Goal: Information Seeking & Learning: Learn about a topic

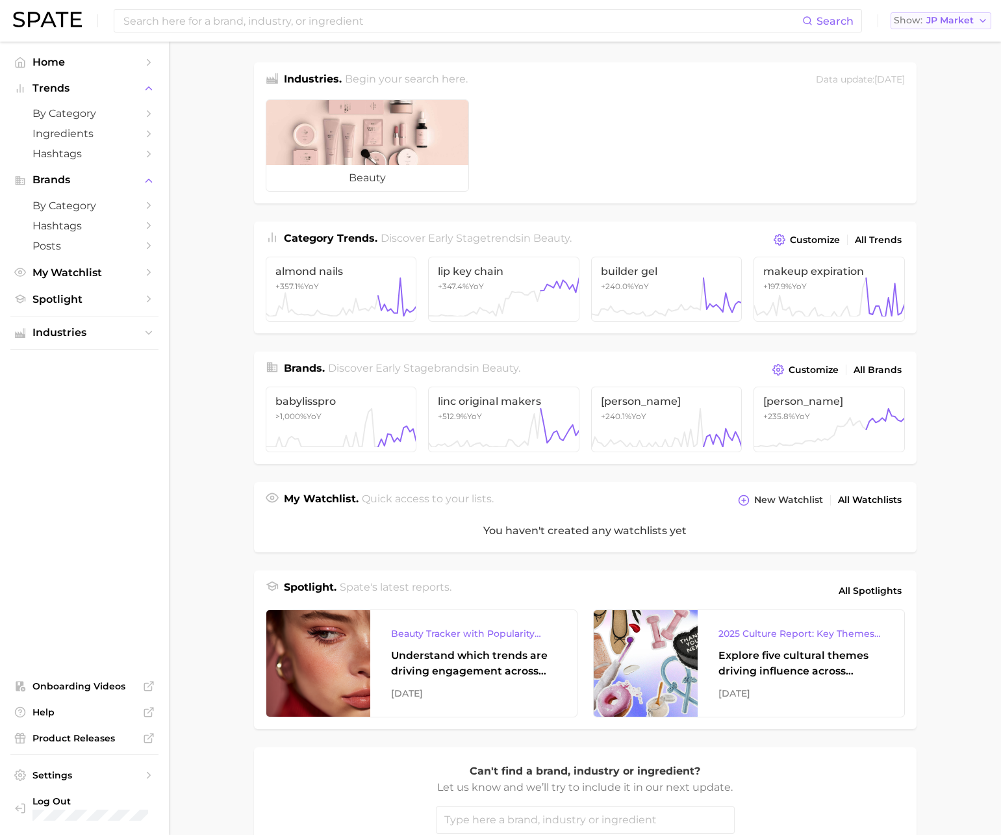
click at [933, 18] on span "JP Market" at bounding box center [950, 20] width 47 height 7
drag, startPoint x: 931, startPoint y: 35, endPoint x: 920, endPoint y: 38, distance: 11.5
click at [931, 36] on button "[GEOGRAPHIC_DATA]" at bounding box center [948, 42] width 114 height 23
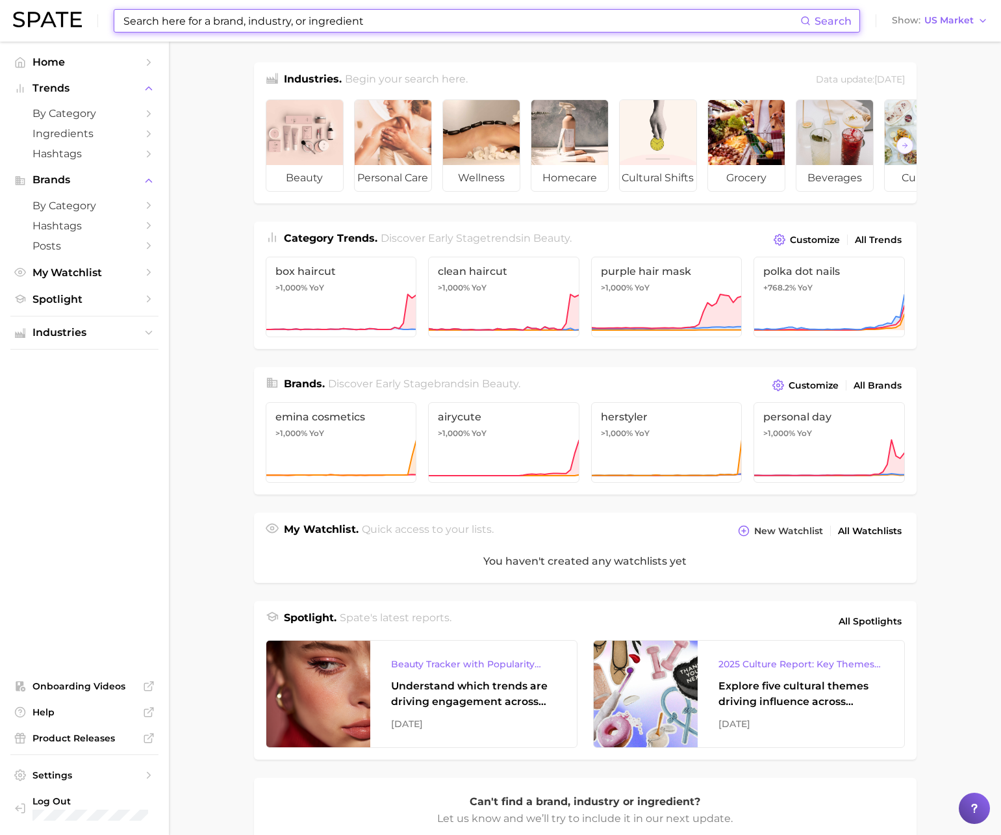
click at [671, 25] on input at bounding box center [461, 21] width 678 height 22
paste input "actinidain"
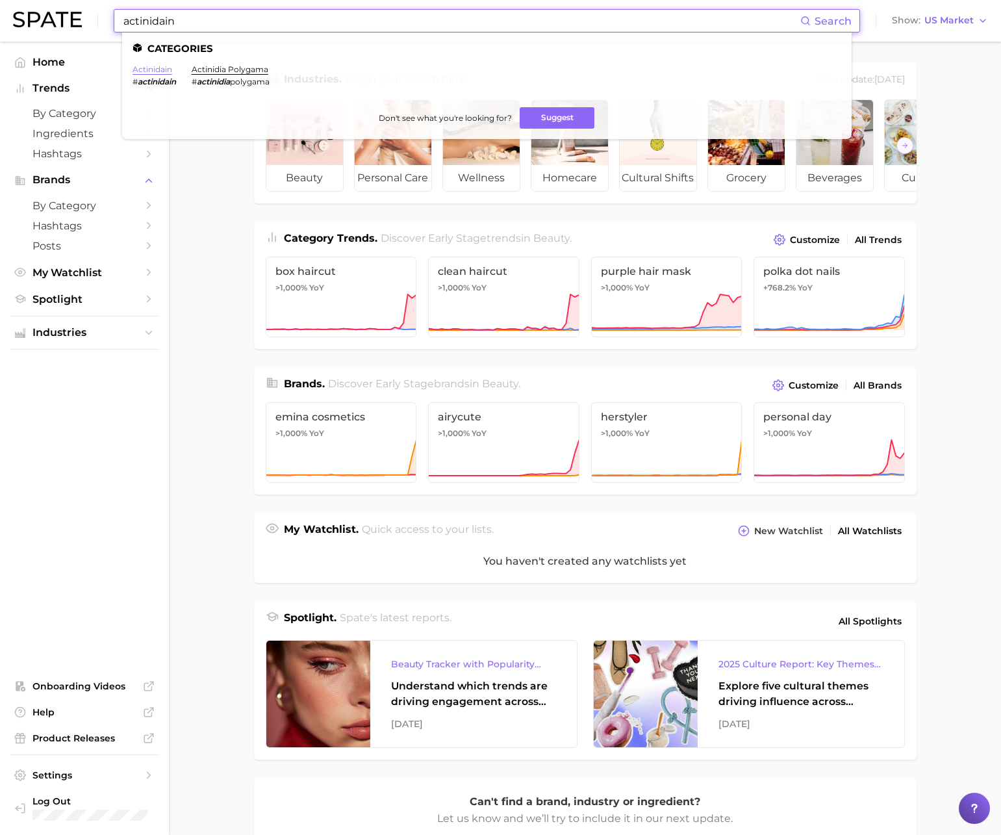
type input "actinidain"
click at [157, 73] on link "actinidain" at bounding box center [153, 69] width 40 height 10
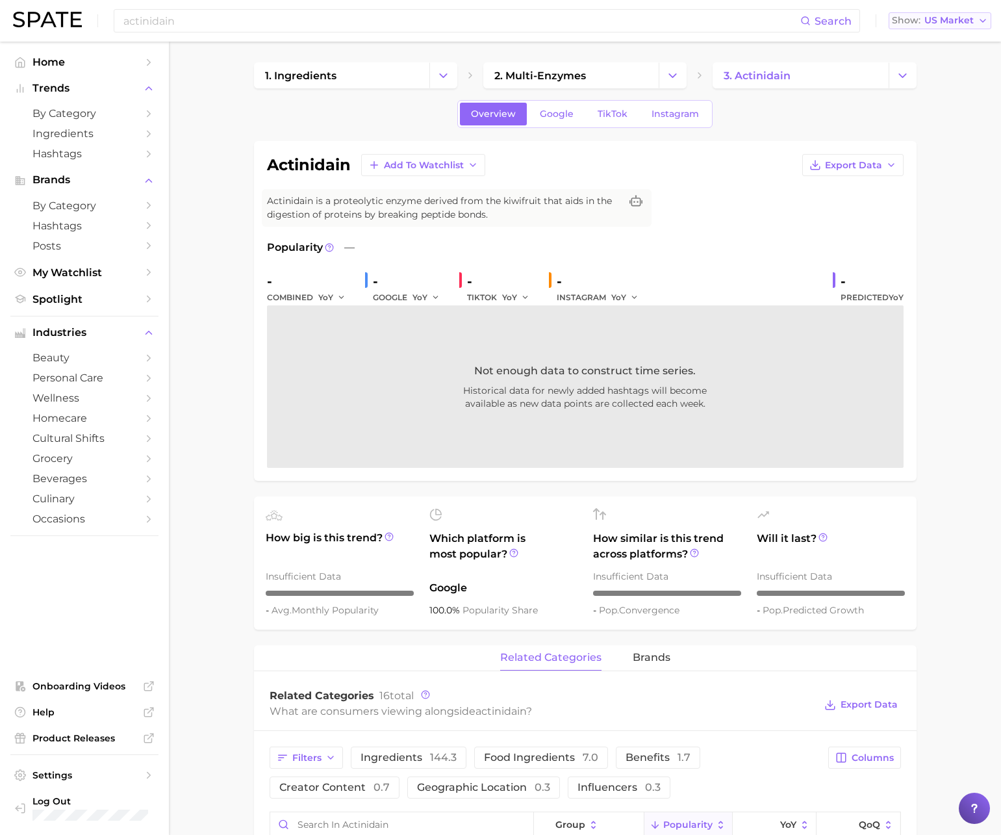
click at [930, 23] on span "US Market" at bounding box center [949, 20] width 49 height 7
click at [912, 131] on span "[GEOGRAPHIC_DATA]" at bounding box center [946, 135] width 101 height 11
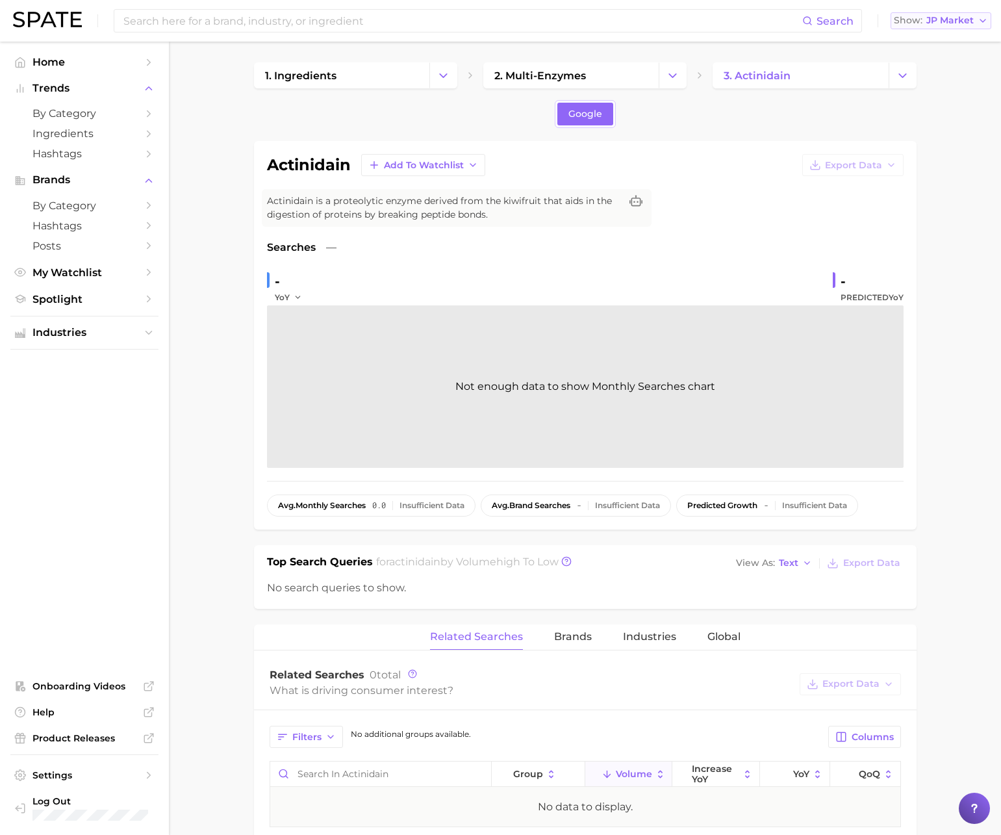
click at [927, 17] on span "JP Market" at bounding box center [950, 20] width 47 height 7
click at [940, 38] on span "[GEOGRAPHIC_DATA]" at bounding box center [948, 41] width 101 height 11
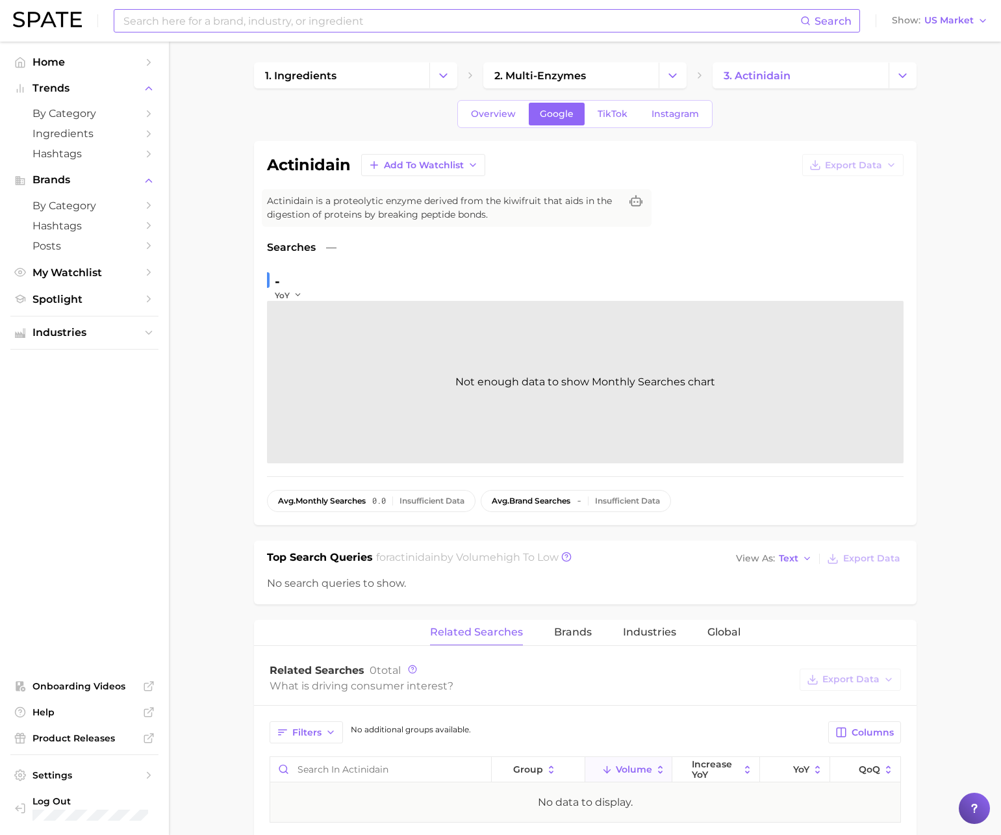
click at [725, 18] on input at bounding box center [461, 21] width 678 height 22
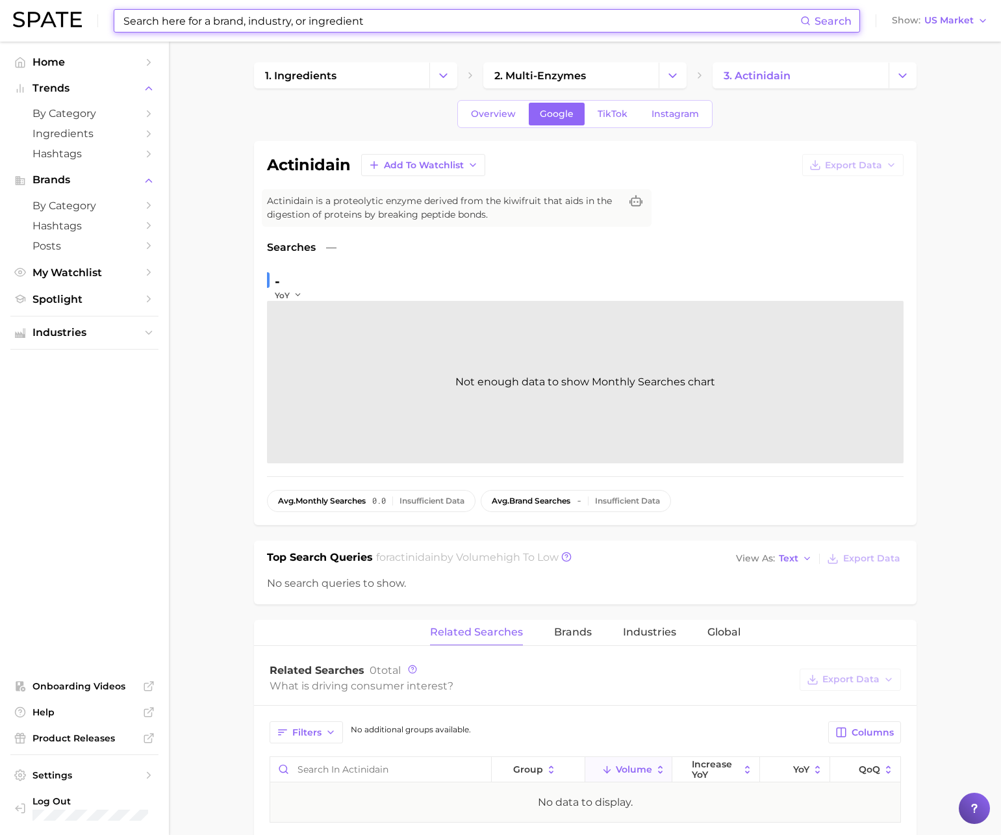
paste input "dark money"
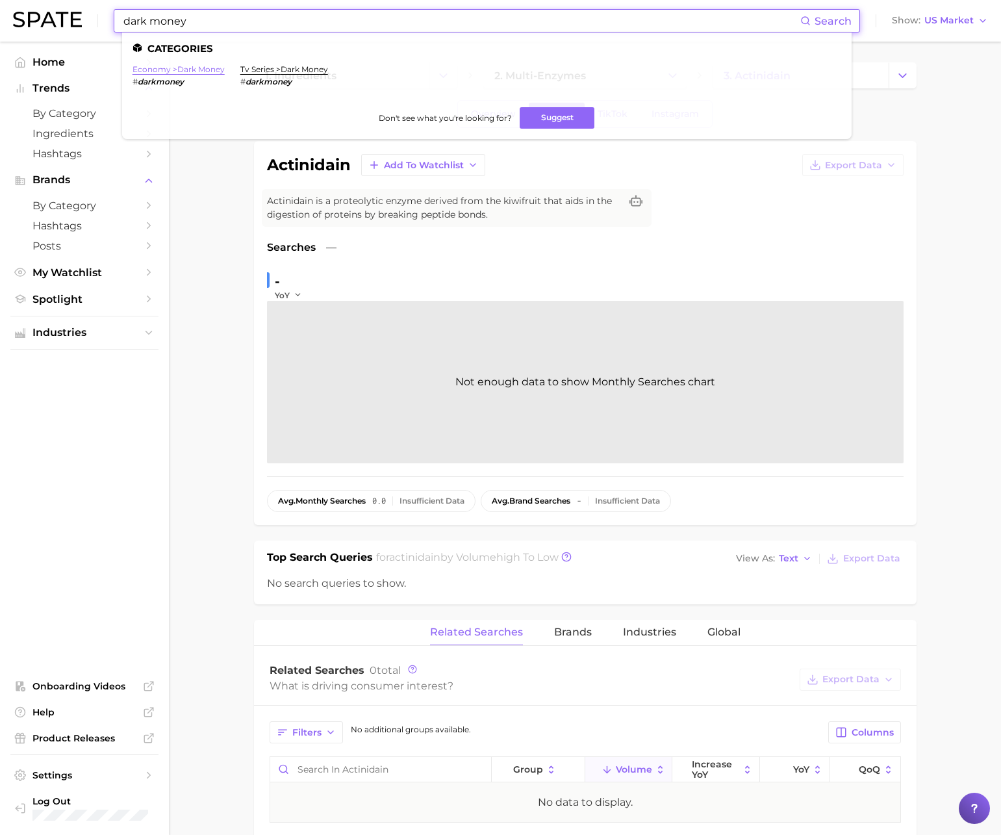
type input "dark money"
click at [187, 70] on link "economy > dark money" at bounding box center [179, 69] width 92 height 10
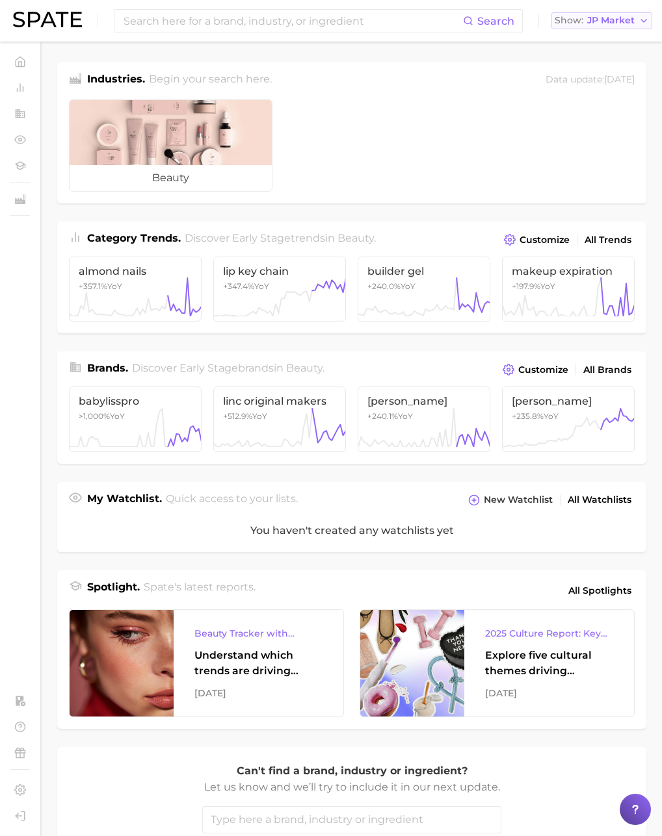
click at [602, 24] on span "JP Market" at bounding box center [610, 20] width 47 height 7
click at [599, 40] on span "[GEOGRAPHIC_DATA]" at bounding box center [608, 41] width 101 height 11
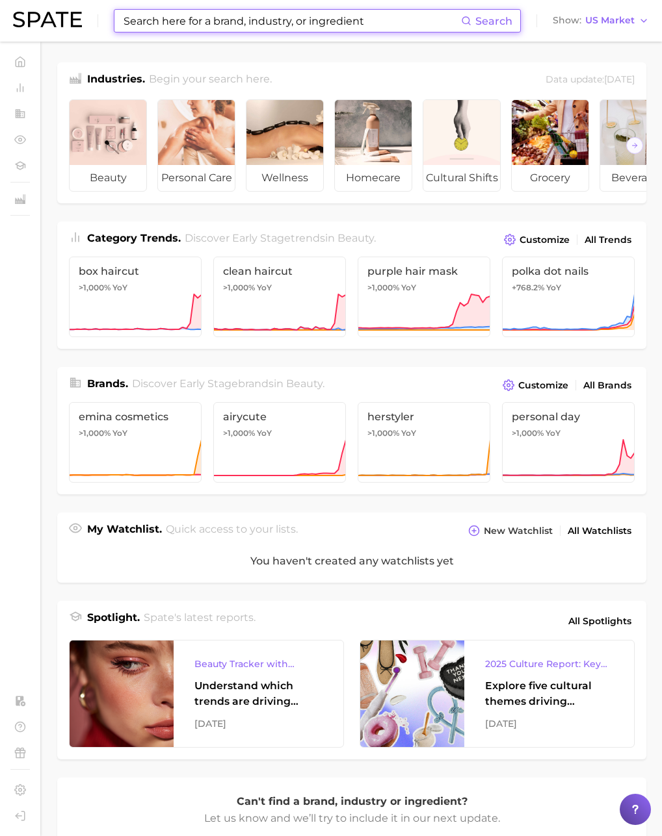
click at [164, 18] on input at bounding box center [291, 21] width 339 height 22
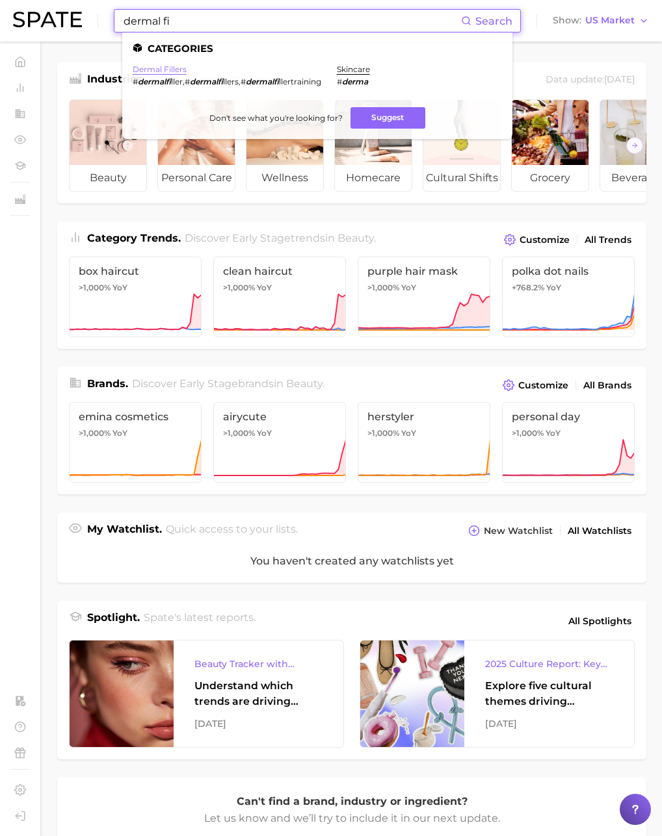
type input "dermal fi"
click at [161, 70] on link "dermal fillers" at bounding box center [160, 69] width 54 height 10
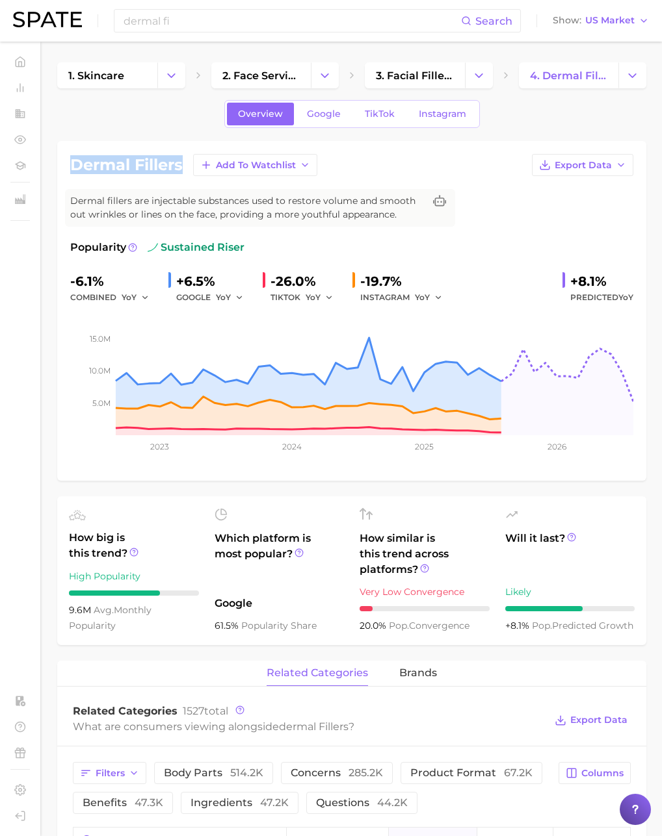
drag, startPoint x: 181, startPoint y: 164, endPoint x: 71, endPoint y: 160, distance: 109.3
click at [71, 160] on h1 "dermal fillers" at bounding box center [126, 165] width 112 height 16
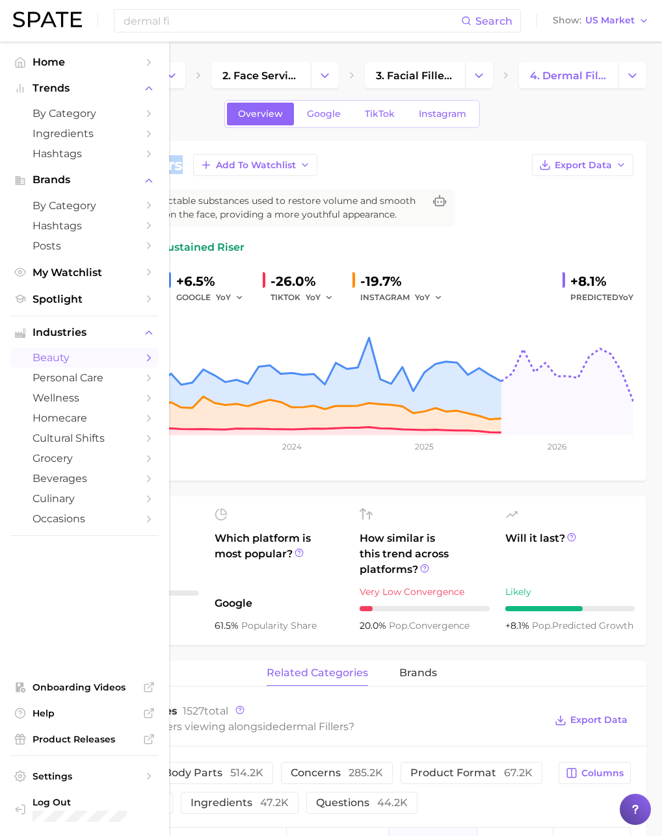
copy h1 "dermal fillers"
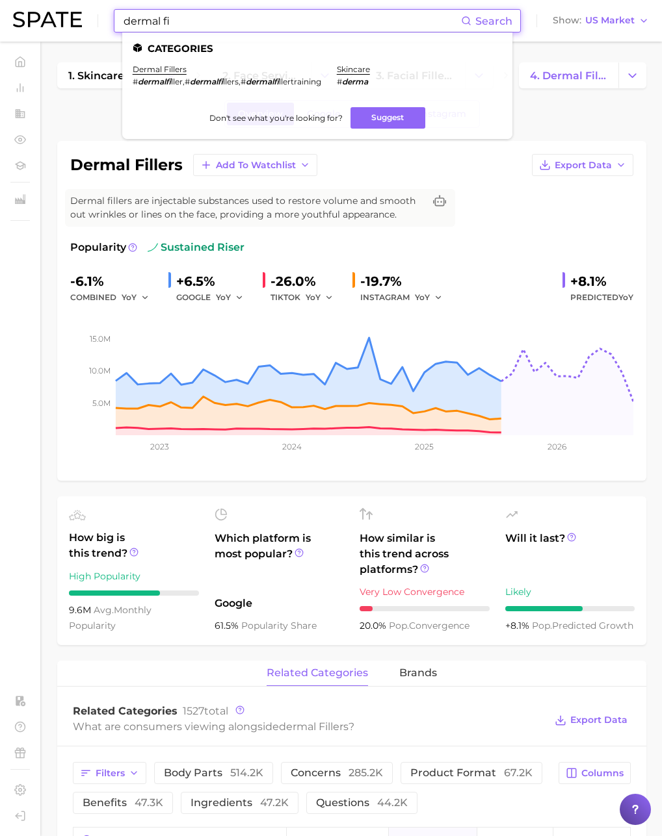
drag, startPoint x: 170, startPoint y: 22, endPoint x: 189, endPoint y: 24, distance: 18.9
click at [172, 23] on input "dermal fi" at bounding box center [291, 21] width 339 height 22
drag, startPoint x: 158, startPoint y: 21, endPoint x: 42, endPoint y: 8, distance: 116.3
click at [42, 8] on div "dermal fi Search Categories dermal fillers # dermalfi ller , # dermalfi llers ,…" at bounding box center [331, 21] width 636 height 42
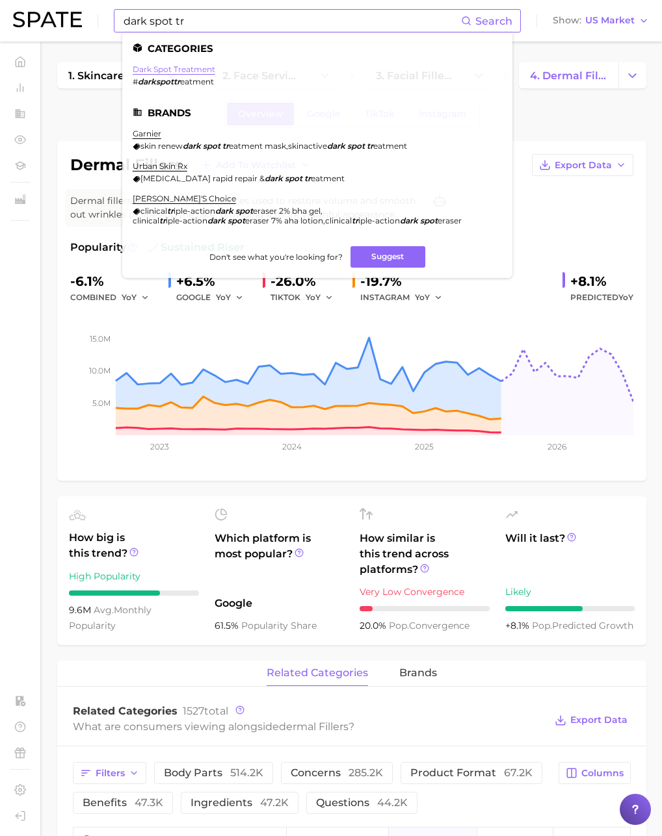
click at [184, 64] on link "dark spot treatment" at bounding box center [174, 69] width 83 height 10
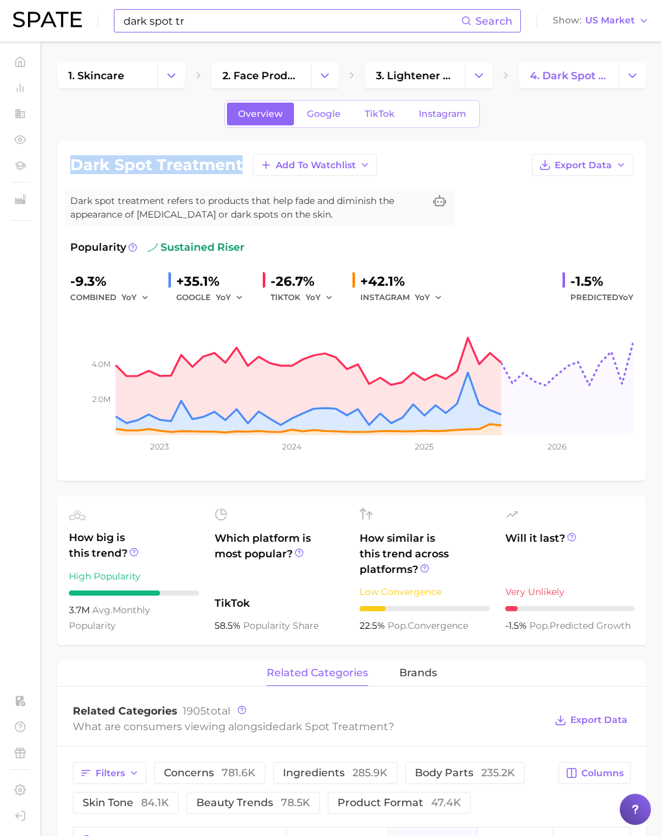
drag, startPoint x: 244, startPoint y: 168, endPoint x: 66, endPoint y: 166, distance: 178.1
click at [66, 166] on div "dark spot treatment Add to Watchlist Export Data Dark spot treatment refers to …" at bounding box center [351, 311] width 589 height 340
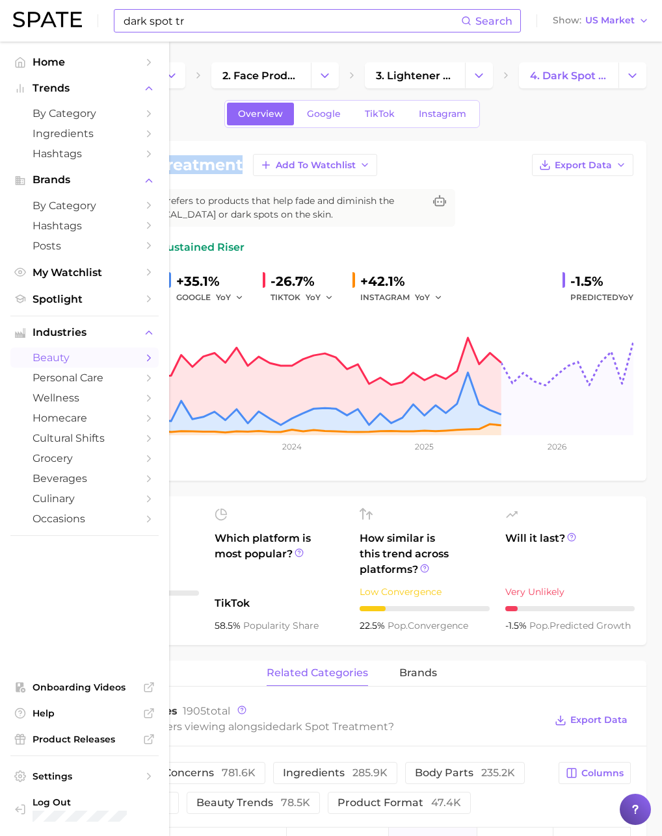
copy h1 "dark spot treatment"
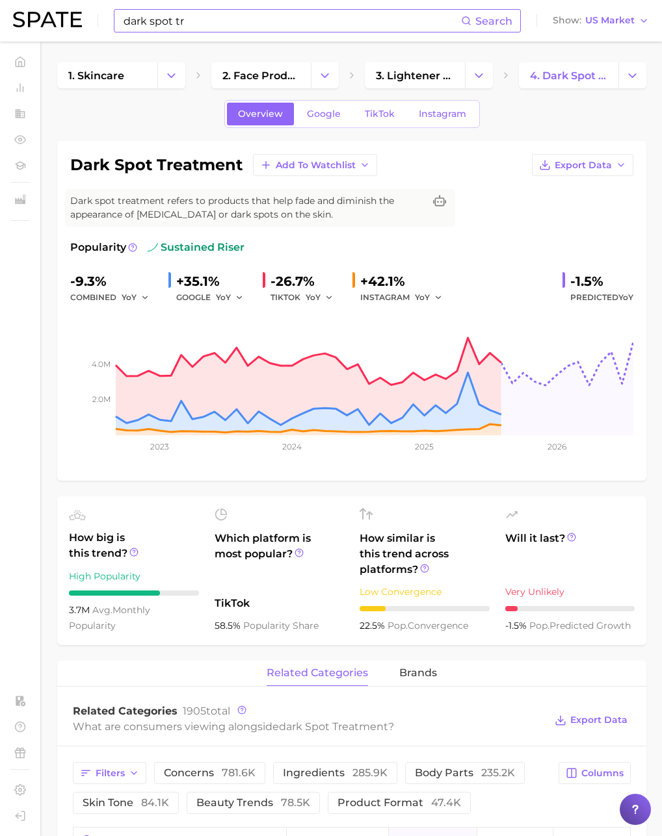
drag, startPoint x: 222, startPoint y: 35, endPoint x: 207, endPoint y: 29, distance: 16.7
click at [214, 32] on div "dark spot tr Search Show US Market" at bounding box center [331, 21] width 636 height 42
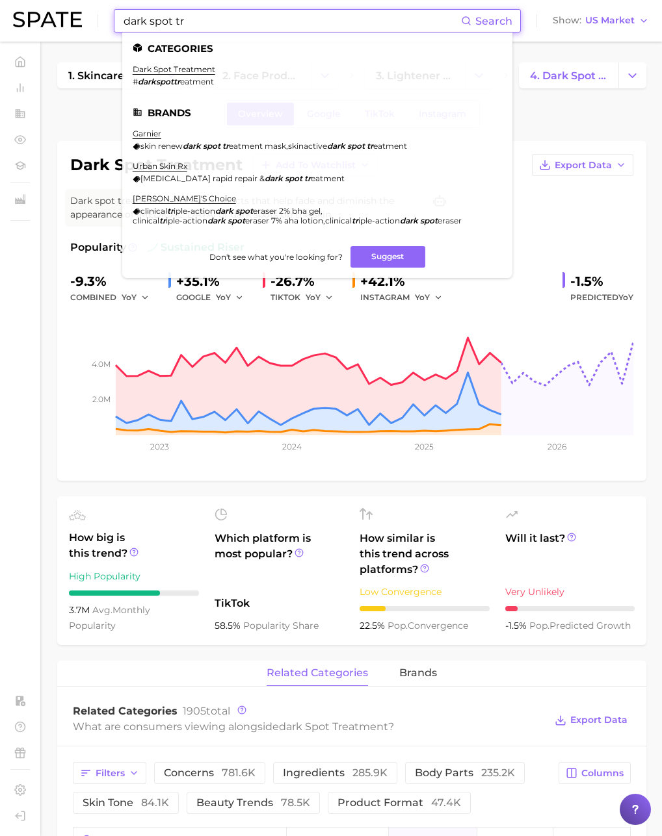
drag, startPoint x: 195, startPoint y: 24, endPoint x: 49, endPoint y: 14, distance: 145.9
click at [49, 14] on div "dark spot tr Search Categories dark spot treatment # darkspottr eatment Brands …" at bounding box center [331, 21] width 636 height 42
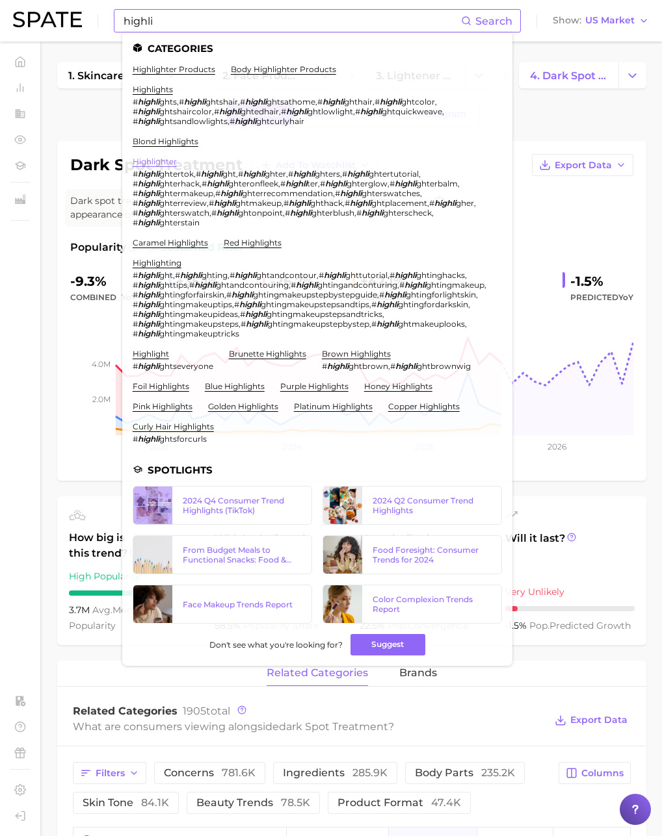
click at [166, 161] on link "highlighter" at bounding box center [155, 162] width 44 height 10
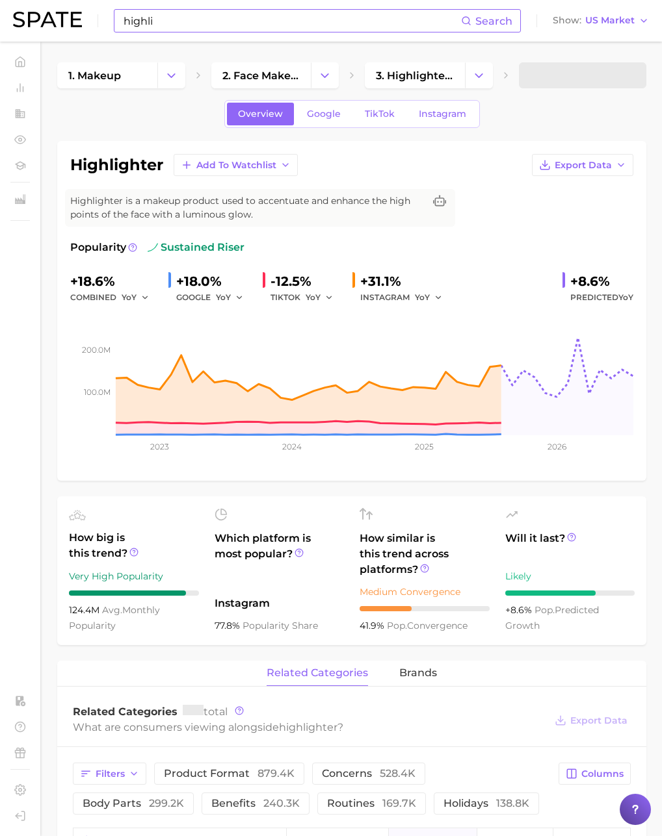
click at [128, 166] on h1 "highlighter" at bounding box center [116, 165] width 93 height 16
copy h1 "highlighter"
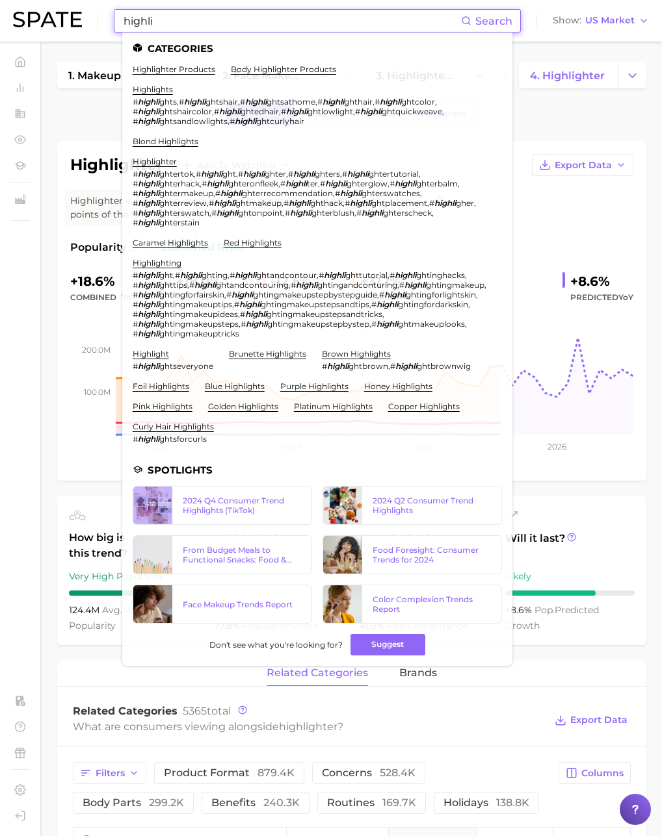
drag, startPoint x: 153, startPoint y: 26, endPoint x: 171, endPoint y: 21, distance: 18.9
click at [153, 26] on input "highli" at bounding box center [291, 21] width 339 height 22
drag, startPoint x: 166, startPoint y: 20, endPoint x: 16, endPoint y: 12, distance: 151.0
click at [18, 12] on div "highli Search Categories highlighter products body highlighter products highlig…" at bounding box center [331, 21] width 636 height 42
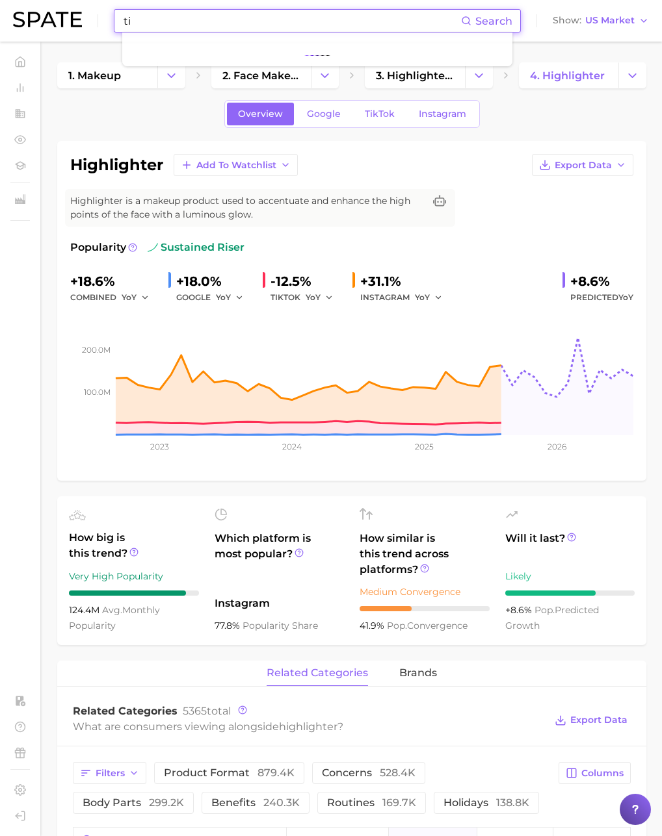
type input "t"
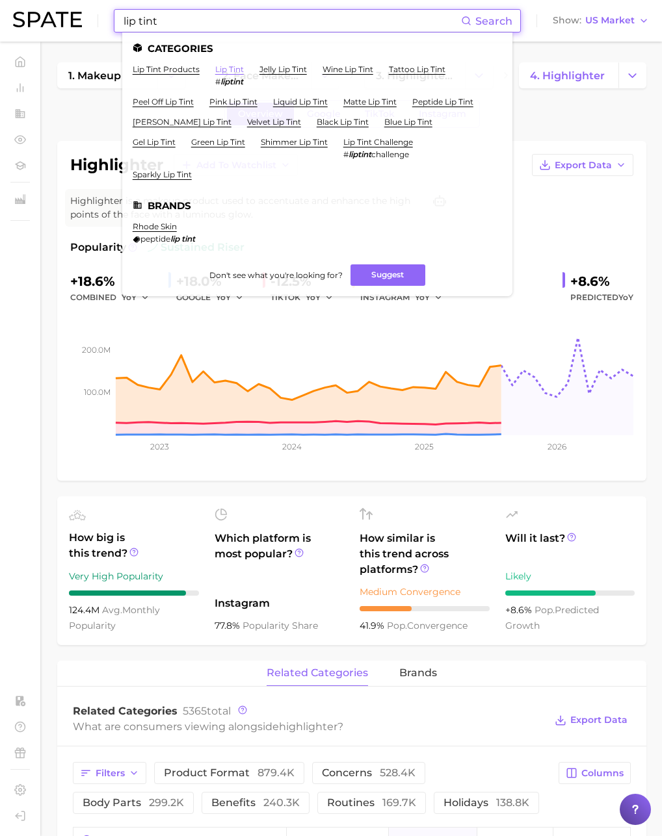
type input "lip tint"
click at [239, 72] on link "lip tint" at bounding box center [229, 69] width 29 height 10
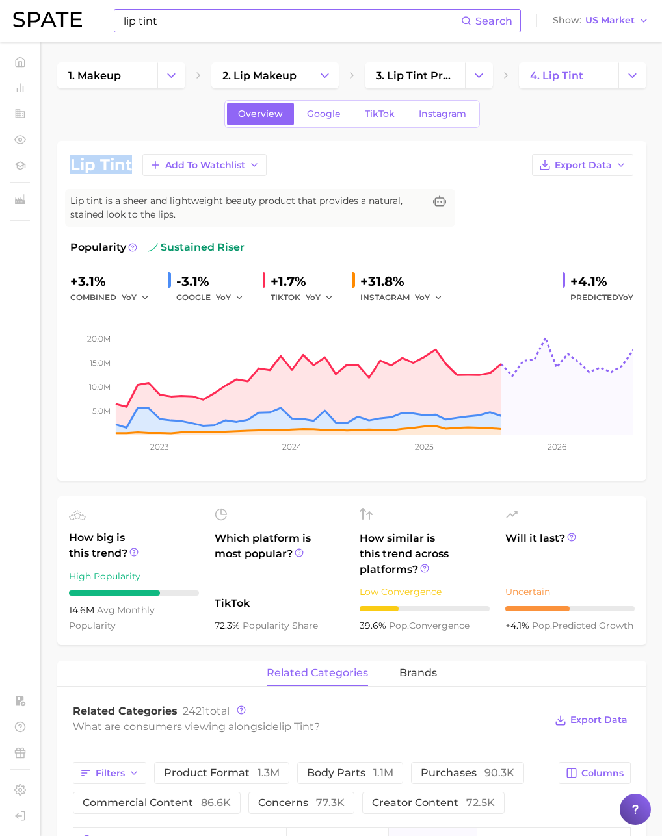
drag, startPoint x: 131, startPoint y: 166, endPoint x: 65, endPoint y: 166, distance: 65.6
click at [65, 166] on div "lip tint Add to Watchlist Export Data Lip tint is a sheer and lightweight beaut…" at bounding box center [351, 311] width 589 height 340
copy h1 "lip tint"
click at [386, 113] on span "TikTok" at bounding box center [380, 114] width 30 height 11
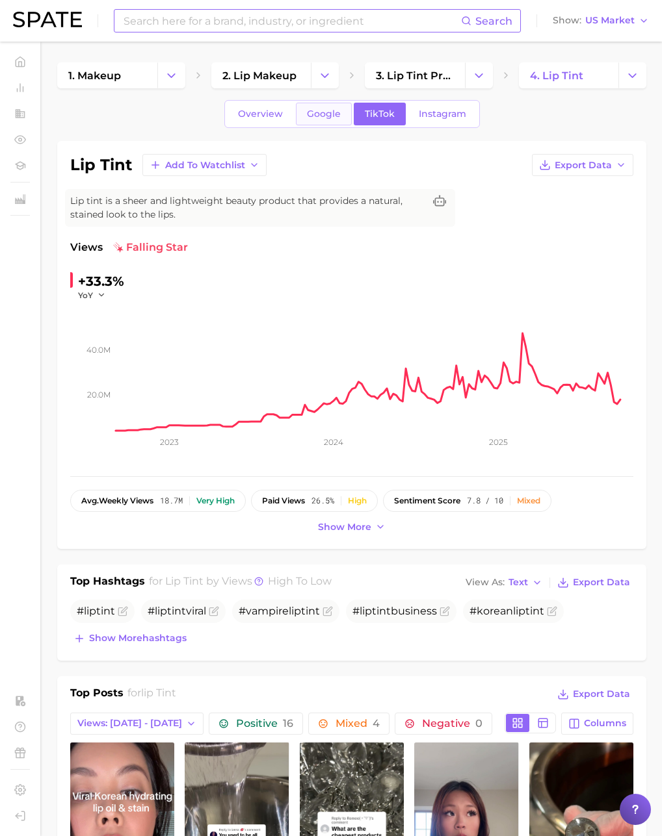
click at [325, 111] on span "Google" at bounding box center [324, 114] width 34 height 11
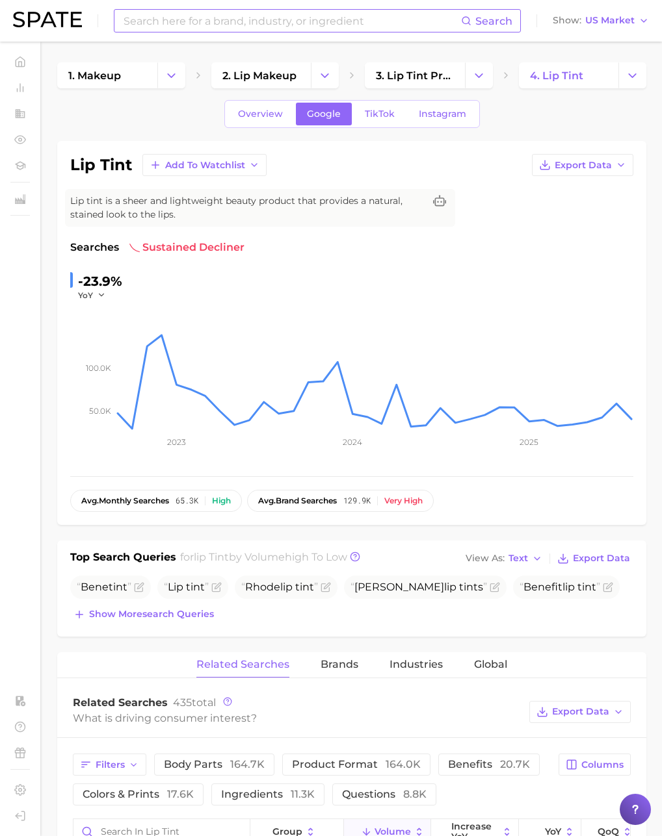
click at [170, 21] on input at bounding box center [291, 21] width 339 height 22
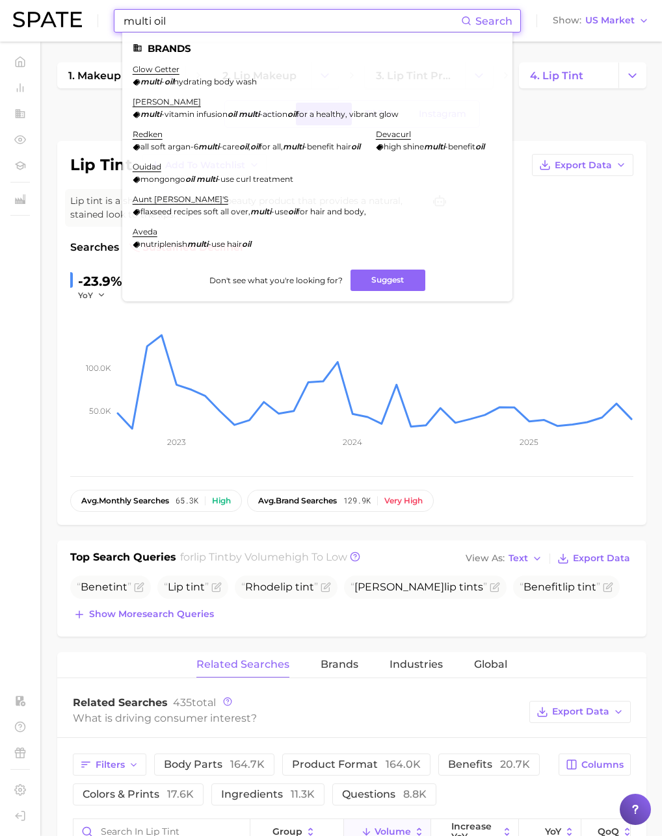
drag, startPoint x: 148, startPoint y: 21, endPoint x: 74, endPoint y: 27, distance: 73.7
click at [74, 26] on div "multi oil Search Brands glow getter multi - oil hydrating body wash murad multi…" at bounding box center [331, 21] width 636 height 42
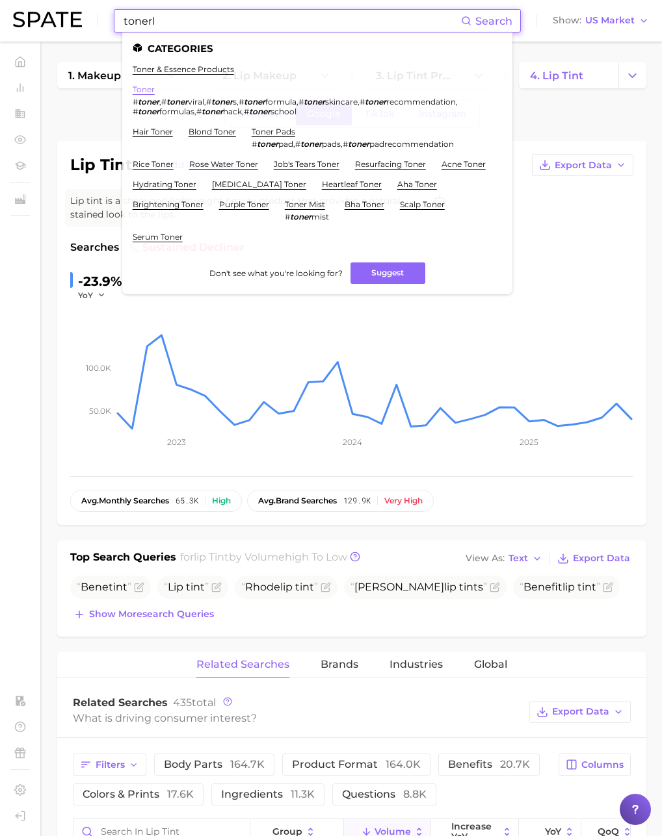
type input "tonerl"
click at [144, 88] on link "toner" at bounding box center [144, 89] width 22 height 10
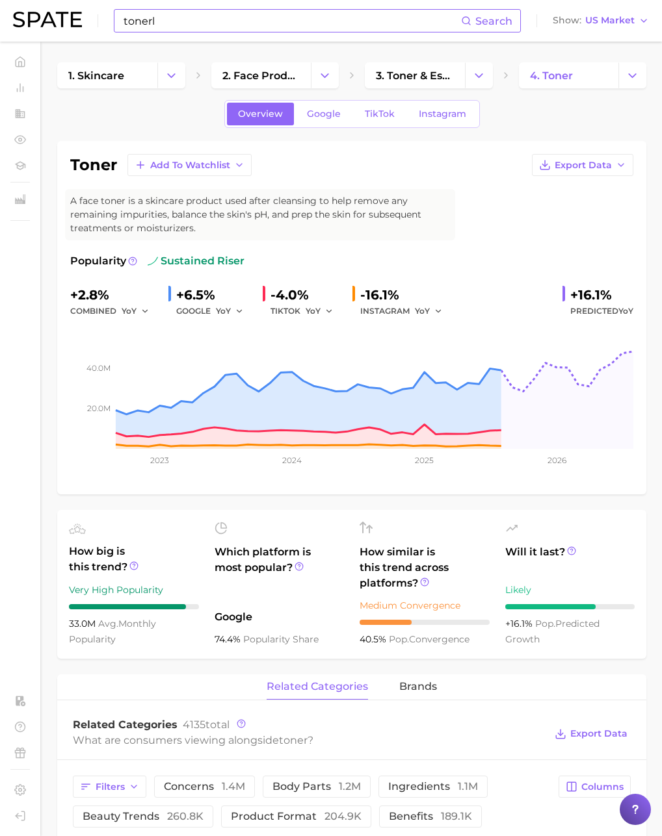
scroll to position [9, 0]
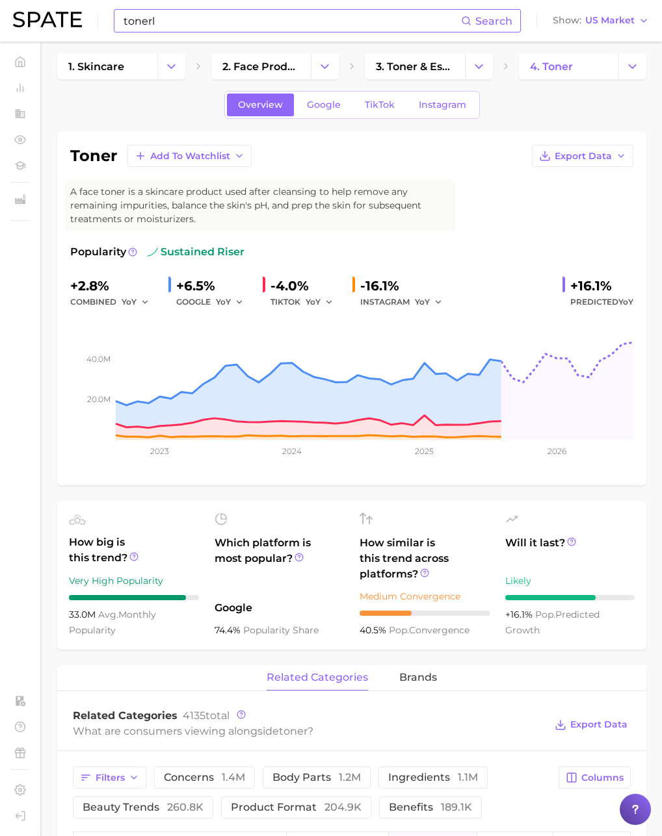
click at [99, 161] on h1 "toner" at bounding box center [93, 156] width 47 height 16
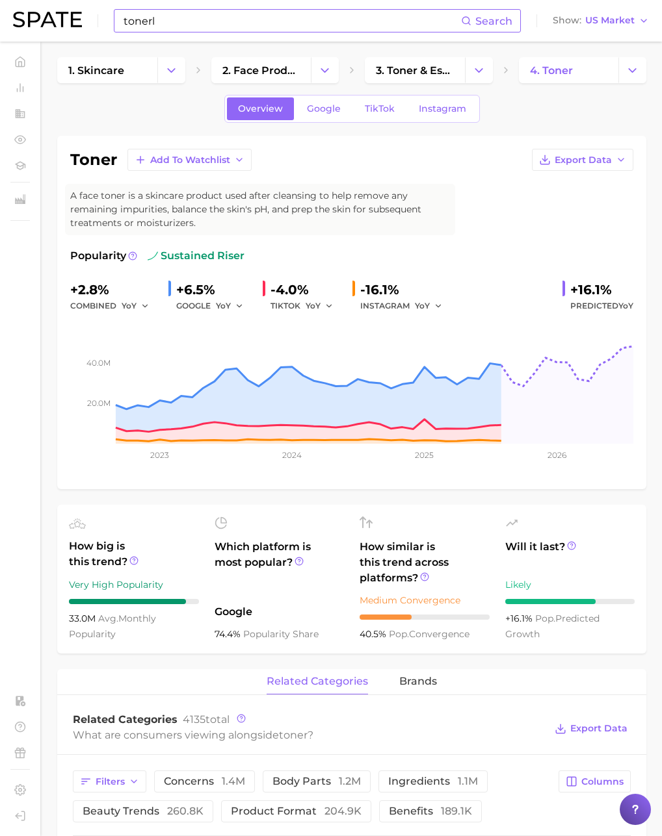
scroll to position [4, 0]
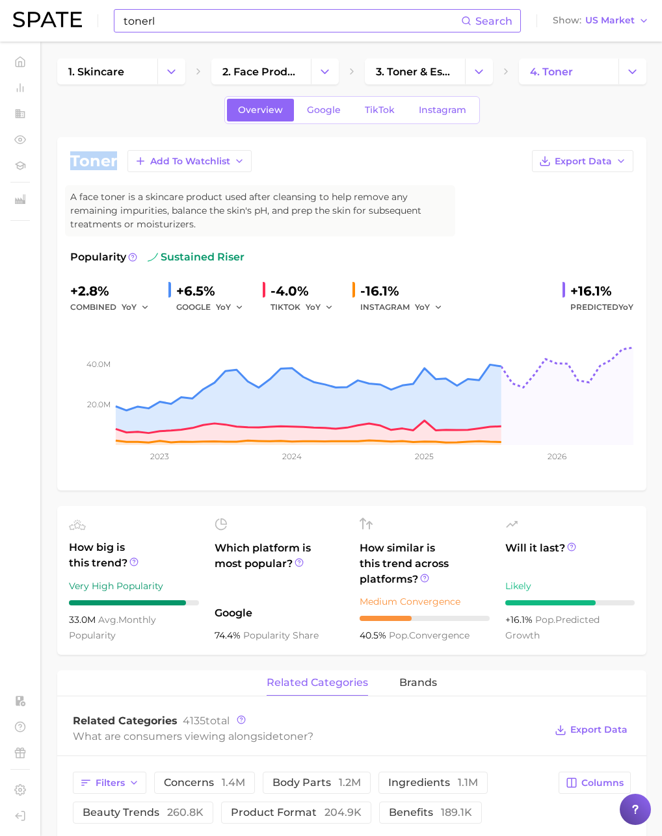
click at [99, 161] on h1 "toner" at bounding box center [93, 161] width 47 height 16
copy h1 "toner"
